Goal: Navigation & Orientation: Find specific page/section

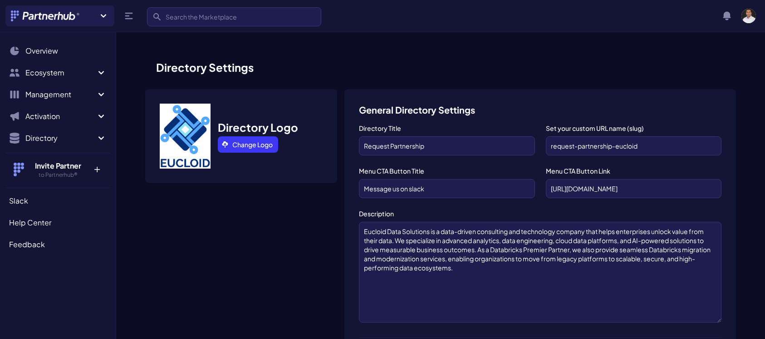
scroll to position [651, 0]
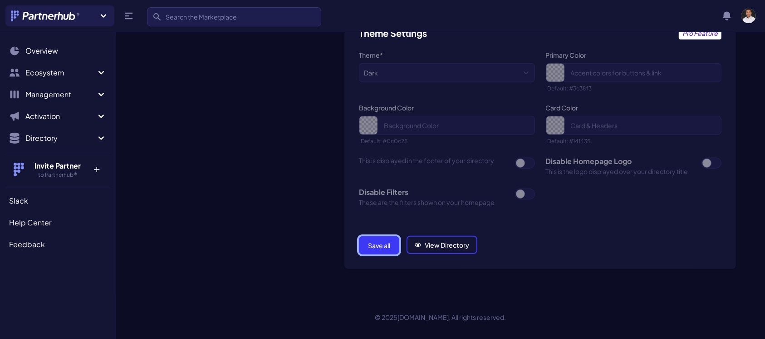
click at [377, 240] on button "Save all" at bounding box center [379, 245] width 40 height 18
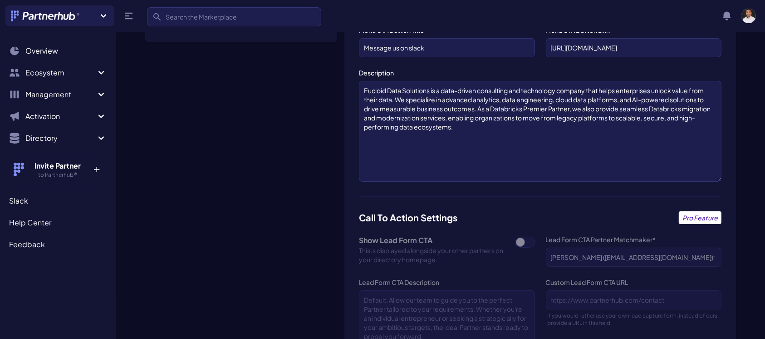
scroll to position [0, 0]
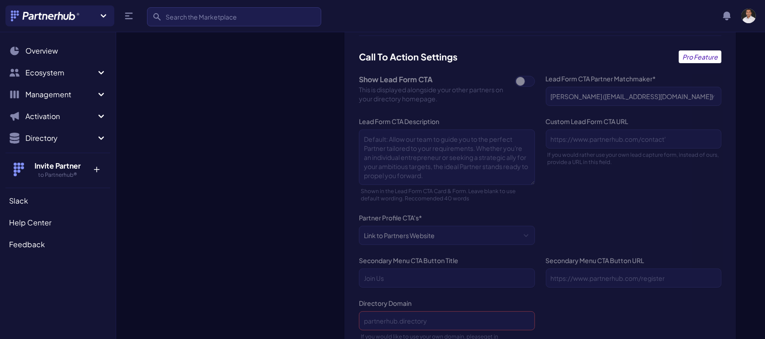
scroll to position [651, 0]
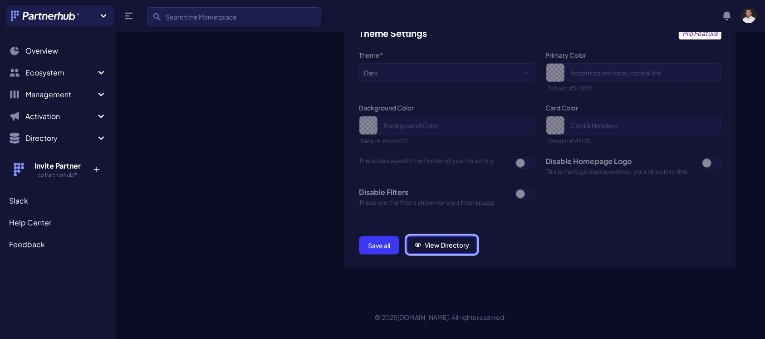
click at [425, 240] on link "View Directory" at bounding box center [442, 245] width 71 height 18
click at [373, 246] on button "Save all" at bounding box center [379, 245] width 40 height 18
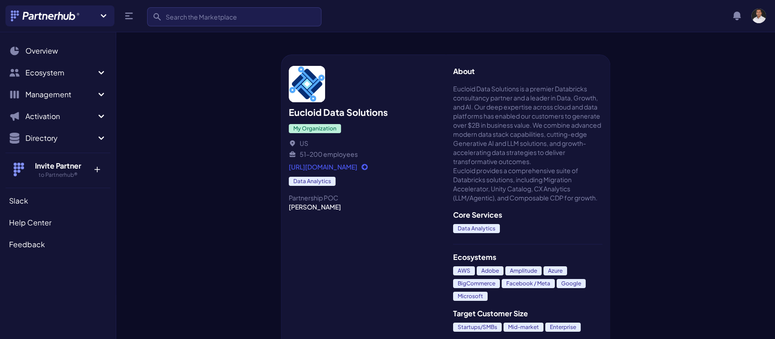
click at [43, 63] on ul "Search Overview Ecosystem Marketplace M My partners M New matches N Management …" at bounding box center [57, 96] width 105 height 109
click at [44, 79] on button "Ecosystem" at bounding box center [57, 73] width 105 height 18
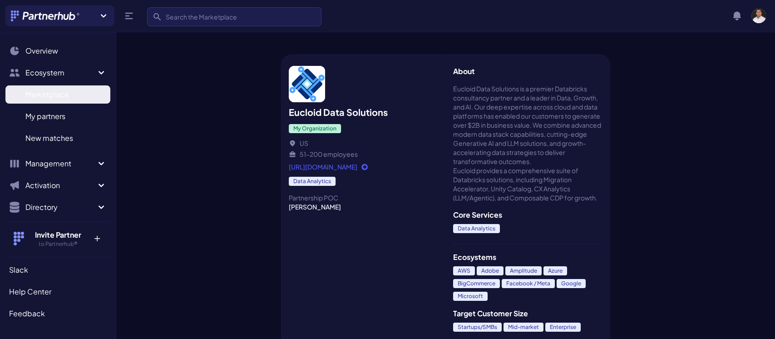
click at [54, 95] on span "Marketplace" at bounding box center [47, 94] width 44 height 11
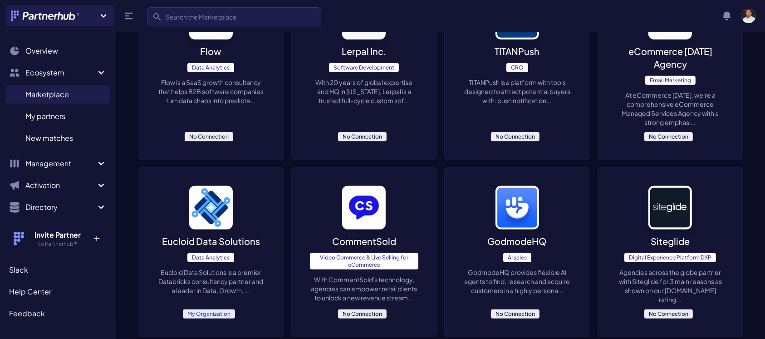
scroll to position [443, 0]
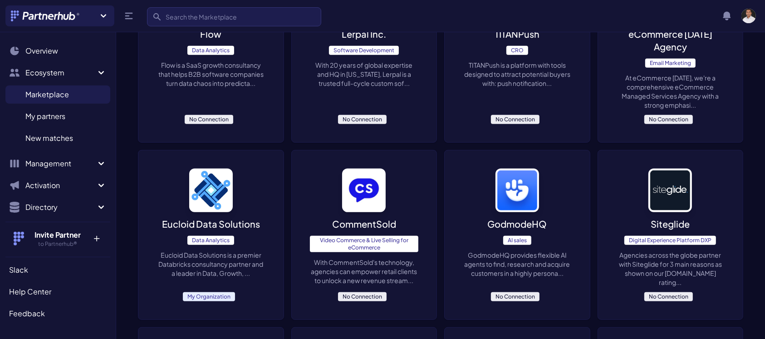
click at [200, 217] on p "Eucloid Data Solutions" at bounding box center [211, 223] width 98 height 13
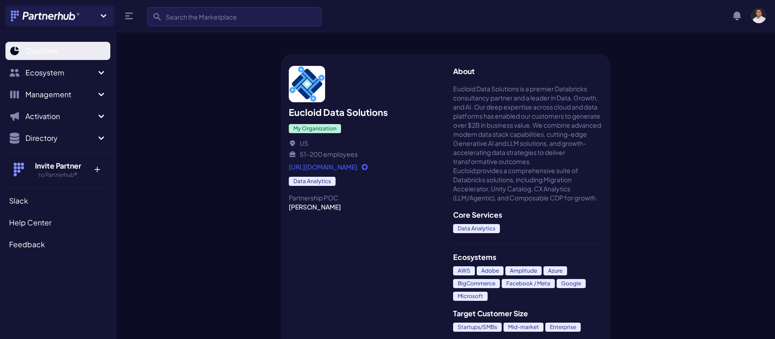
click at [36, 53] on span "Overview" at bounding box center [41, 50] width 33 height 11
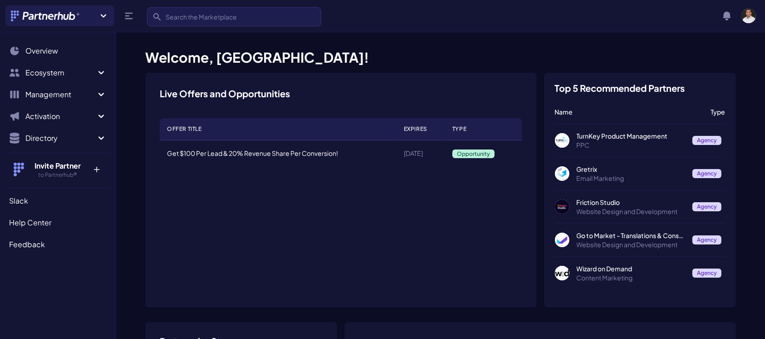
click at [604, 140] on p "TurnKey Product Management" at bounding box center [631, 135] width 108 height 9
click at [39, 54] on span "Overview" at bounding box center [41, 50] width 33 height 11
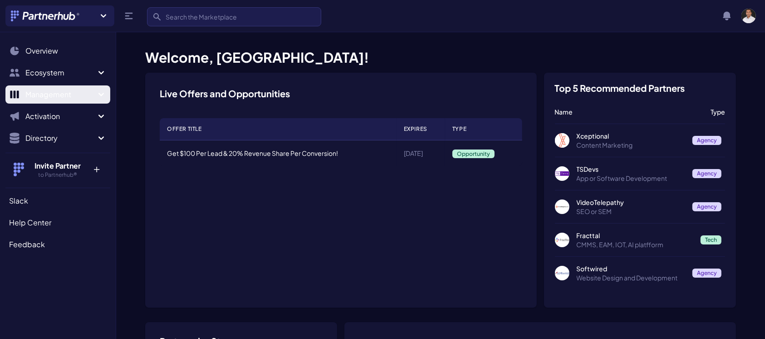
click at [93, 86] on button "Management" at bounding box center [57, 94] width 105 height 18
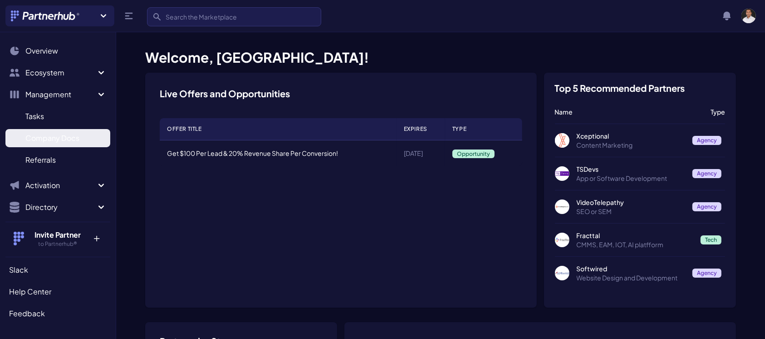
click at [51, 137] on span "Company Docs" at bounding box center [52, 138] width 54 height 11
